Goal: Task Accomplishment & Management: Manage account settings

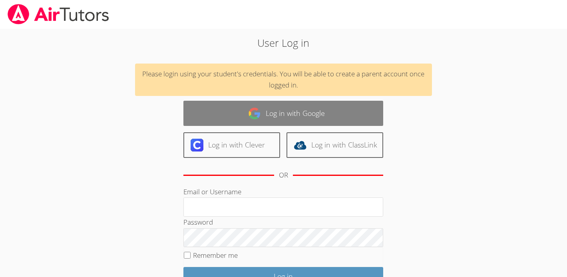
click at [276, 118] on link "Log in with Google" at bounding box center [284, 113] width 200 height 25
